Goal: Information Seeking & Learning: Learn about a topic

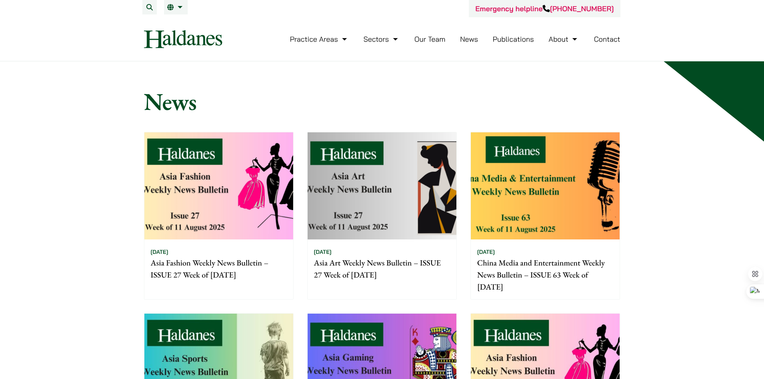
click at [469, 40] on link "News" at bounding box center [469, 39] width 18 height 9
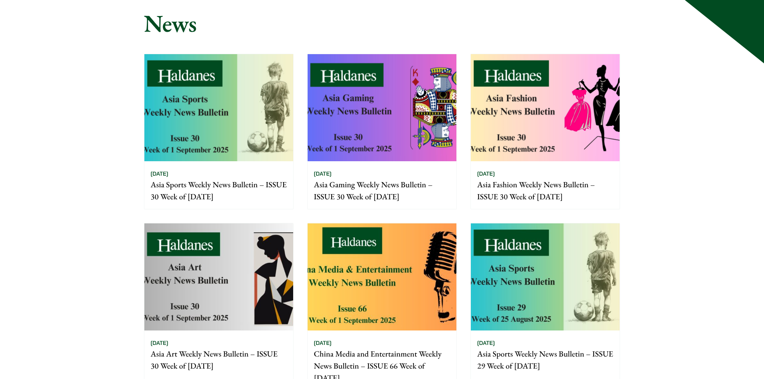
scroll to position [120, 0]
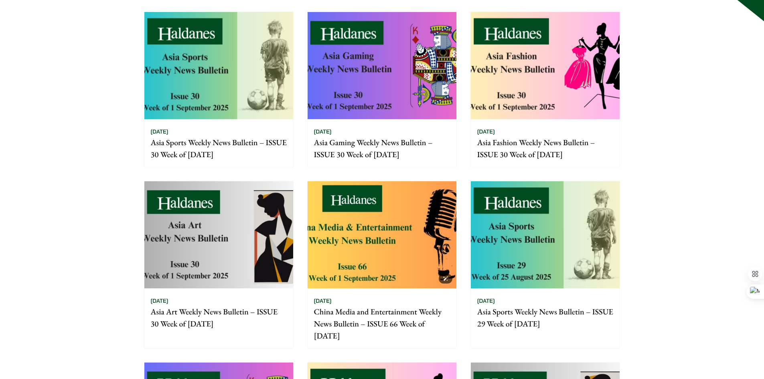
click at [374, 234] on img at bounding box center [382, 234] width 149 height 107
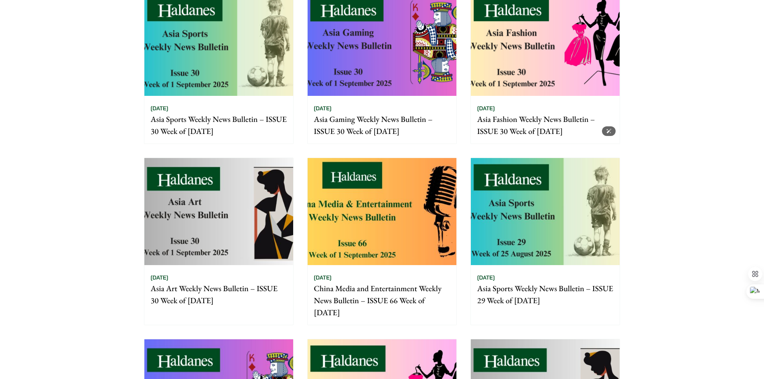
scroll to position [201, 0]
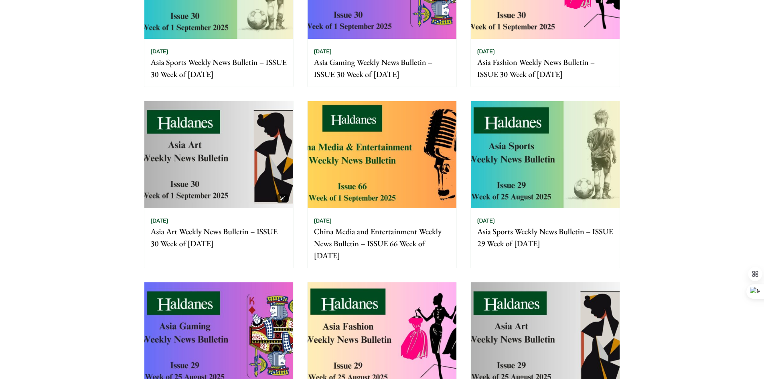
click at [251, 132] on img at bounding box center [218, 154] width 149 height 107
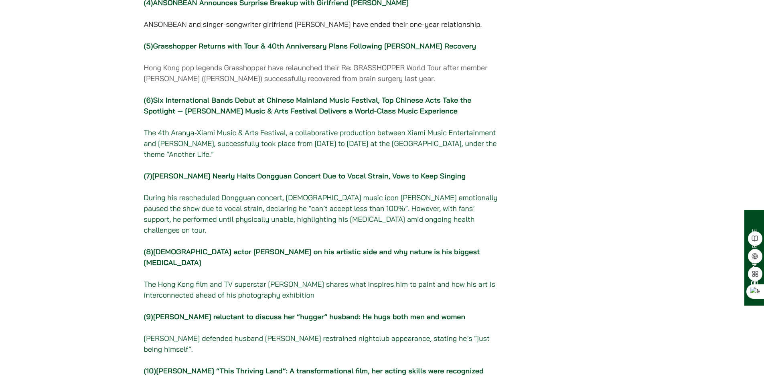
scroll to position [401, 0]
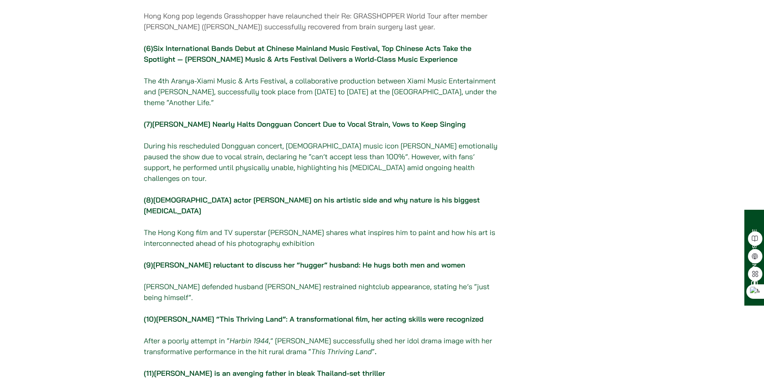
click at [284, 108] on p "(6) Six International Bands Debut at Chinese Mainland Music Festival, Top Chine…" at bounding box center [322, 75] width 357 height 65
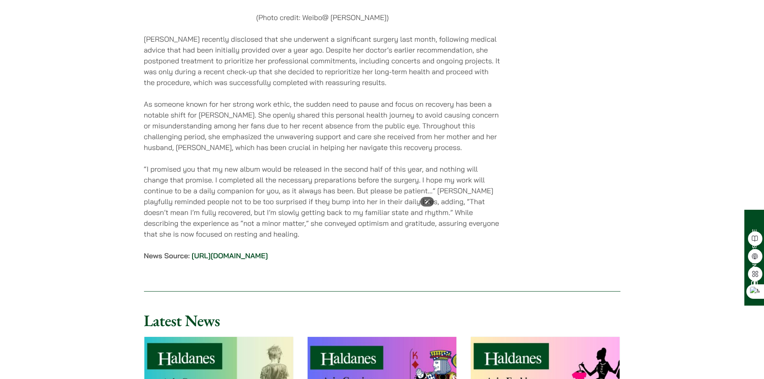
scroll to position [7423, 0]
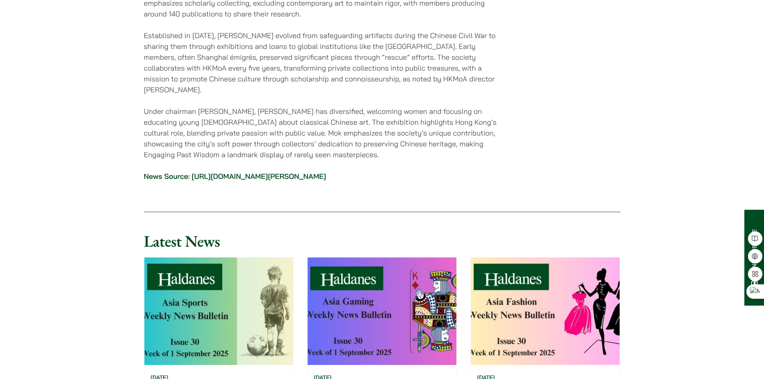
scroll to position [2407, 0]
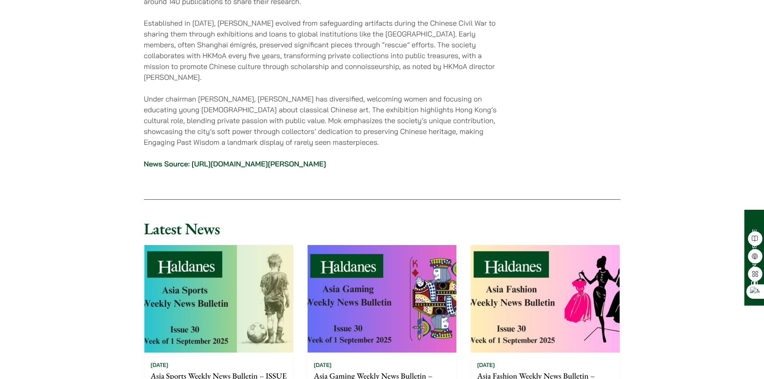
scroll to position [2327, 0]
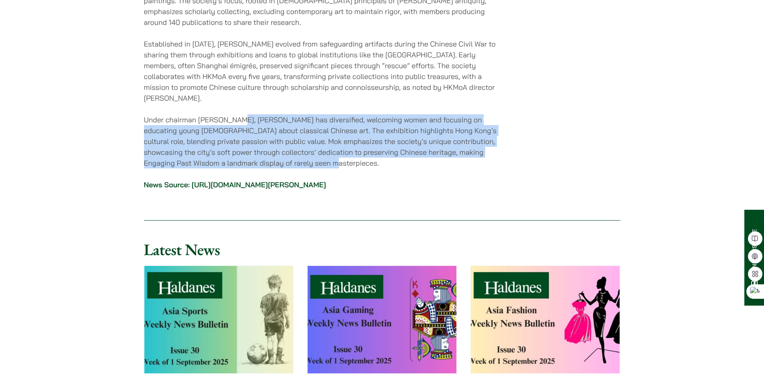
drag, startPoint x: 347, startPoint y: 36, endPoint x: 248, endPoint y: 58, distance: 102.3
click at [431, 114] on p "Under chairman [PERSON_NAME], [PERSON_NAME] has diversified, welcoming women an…" at bounding box center [322, 141] width 357 height 54
